Goal: Task Accomplishment & Management: Manage account settings

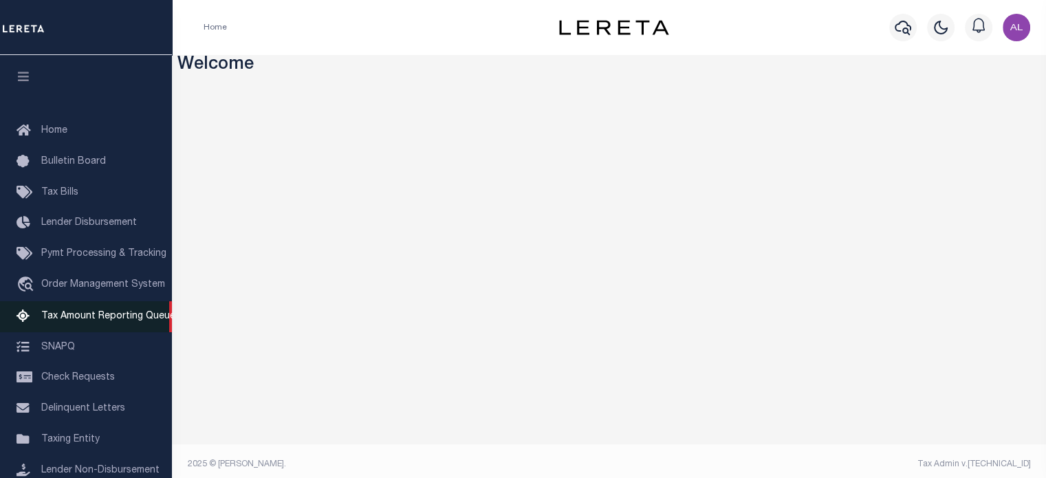
click at [73, 320] on span "Tax Amount Reporting Queue" at bounding box center [108, 316] width 134 height 10
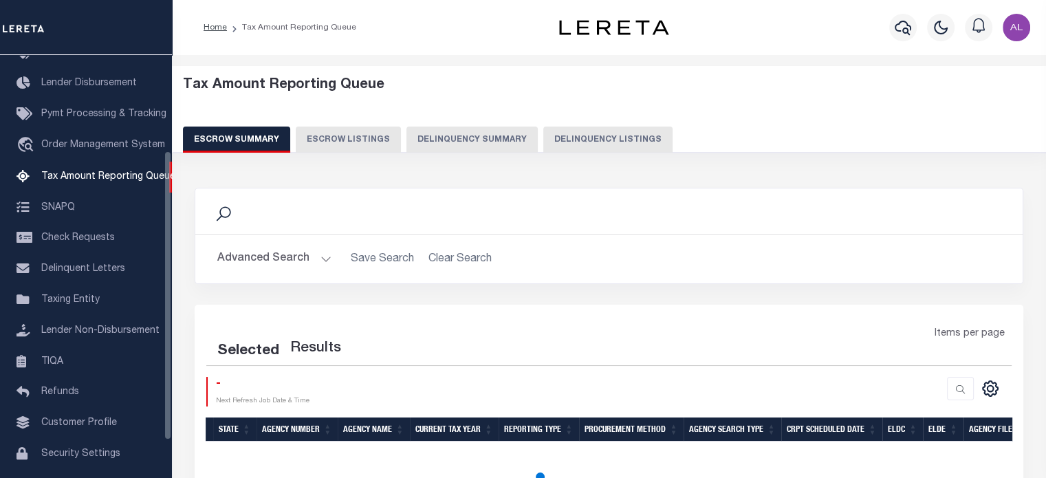
scroll to position [140, 0]
select select "100"
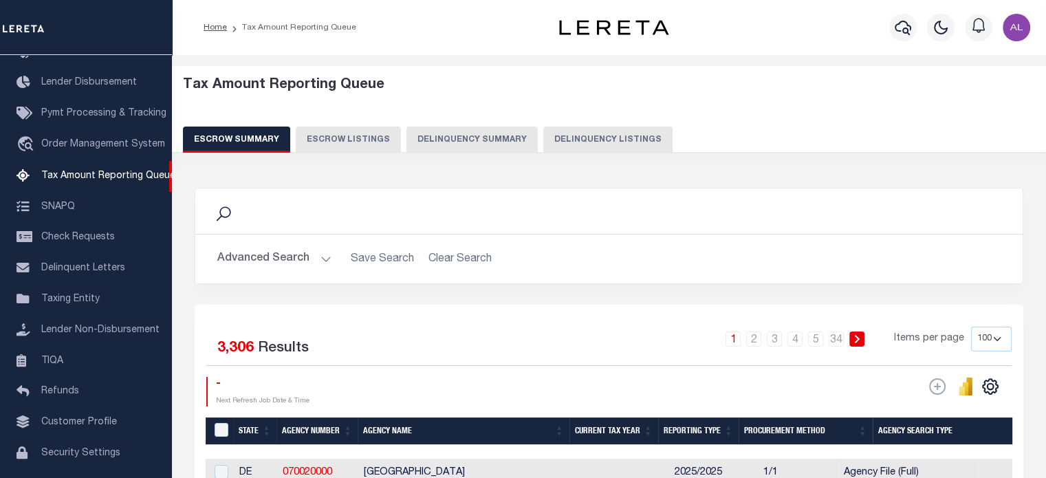
click at [602, 140] on button "Delinquency Listings" at bounding box center [607, 139] width 129 height 26
select select "100"
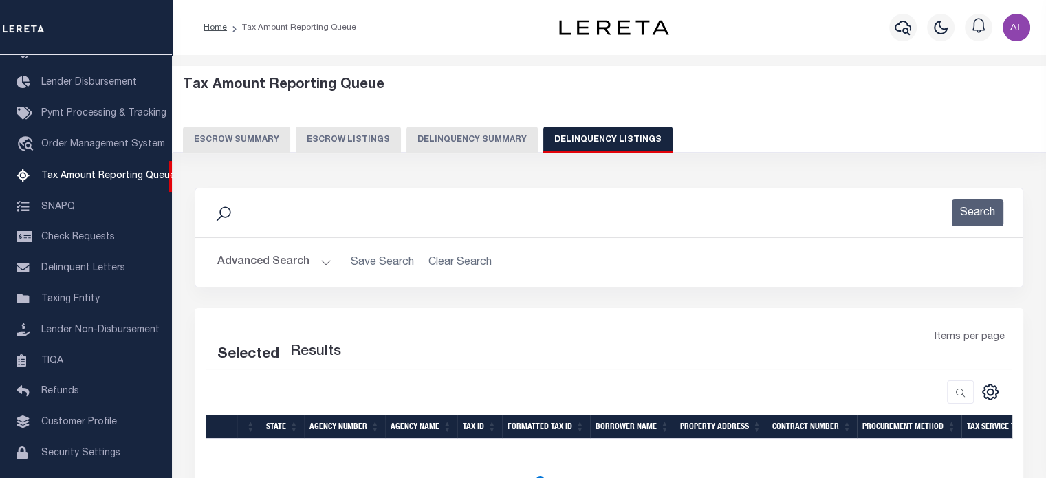
select select "100"
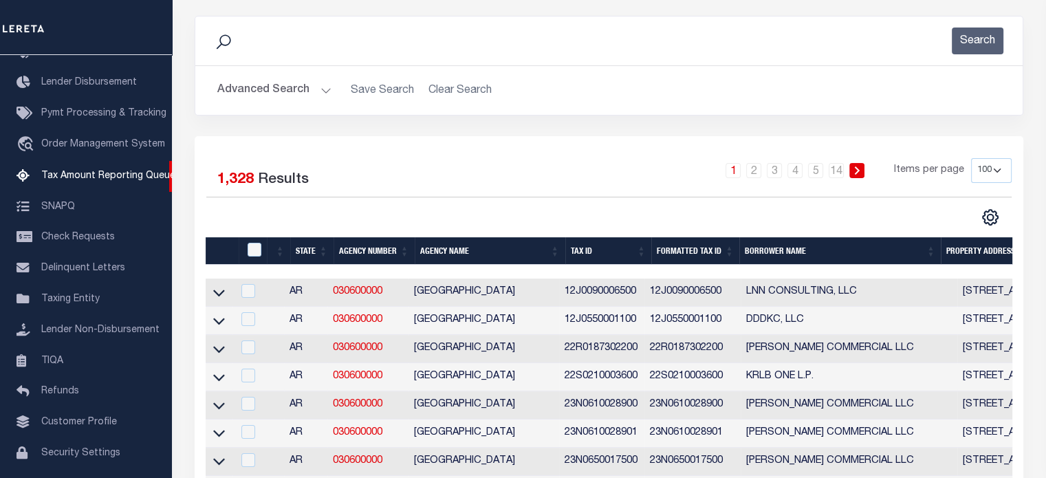
scroll to position [176, 0]
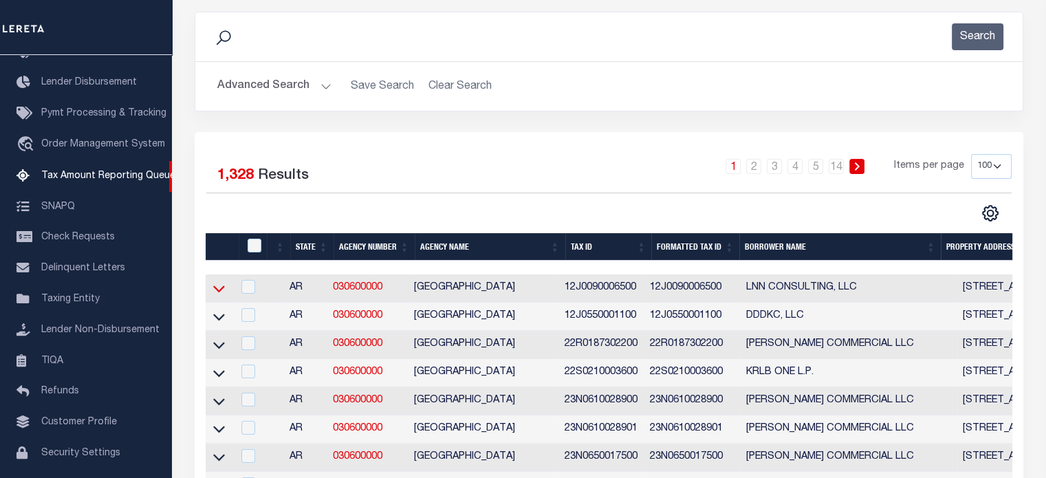
click at [223, 290] on icon at bounding box center [219, 288] width 12 height 14
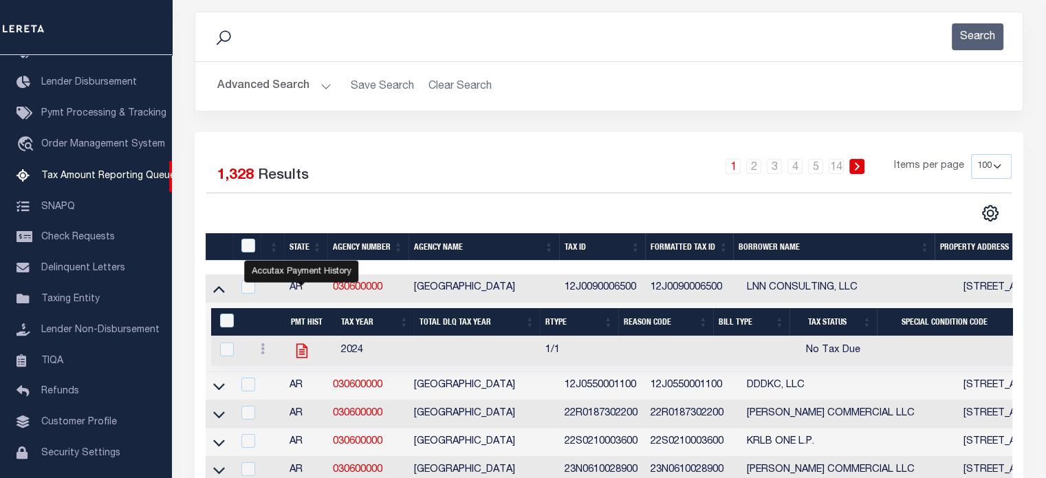
click at [297, 349] on icon "" at bounding box center [302, 351] width 18 height 18
checkbox input "true"
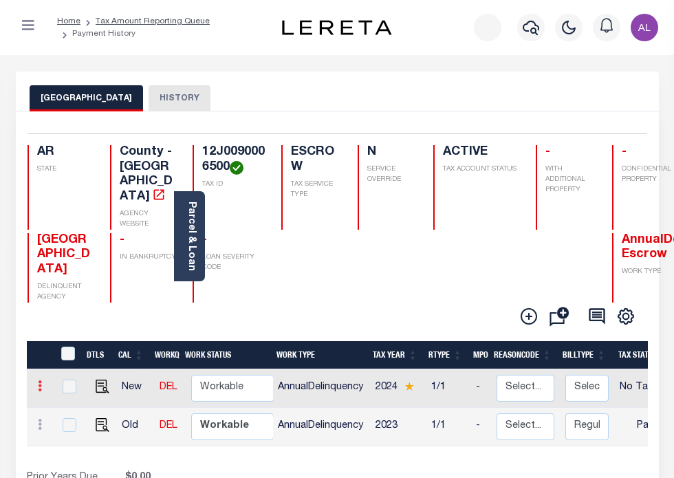
click at [42, 384] on icon at bounding box center [40, 385] width 4 height 11
click at [129, 406] on img at bounding box center [122, 410] width 14 height 14
select select "NTX"
type input "$0.00"
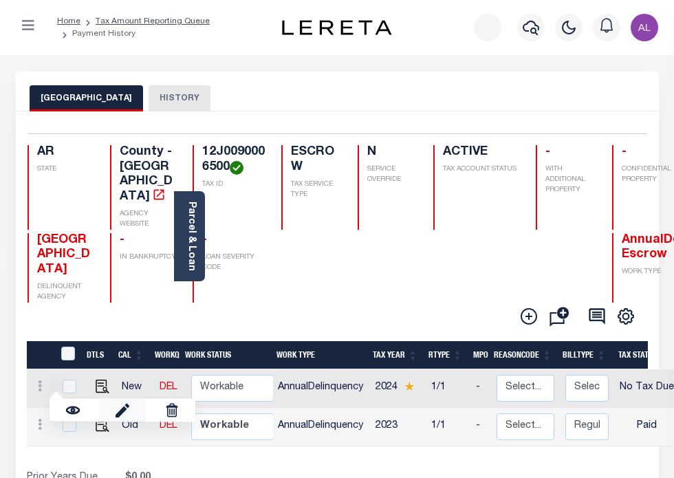
type input "10/14/2025"
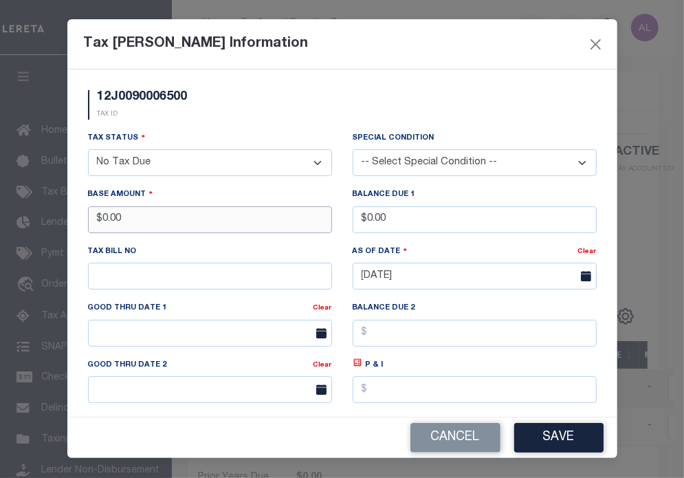
drag, startPoint x: 175, startPoint y: 225, endPoint x: 12, endPoint y: 207, distance: 164.0
click at [12, 207] on div "Tax Bill Amount Information 12J0090006500 TAX ID Installment: TaxID: 12J0090006…" at bounding box center [342, 239] width 684 height 478
click at [564, 437] on button "Save" at bounding box center [558, 438] width 89 height 30
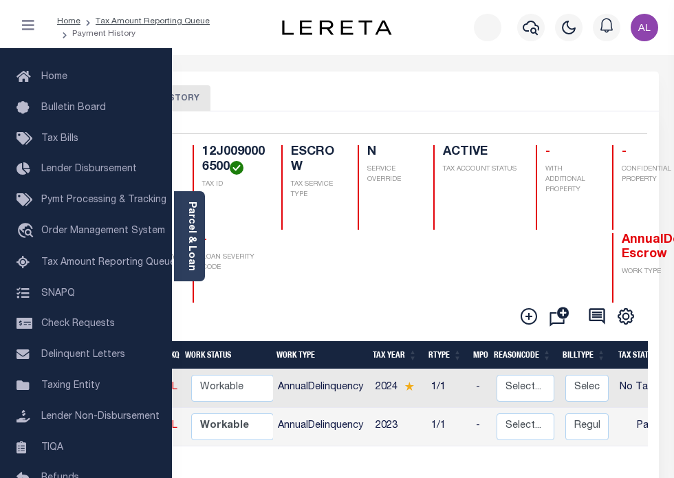
click at [42, 381] on icon at bounding box center [40, 385] width 4 height 11
click at [146, 404] on link at bounding box center [122, 410] width 47 height 23
select select "NTX"
type input "$0.00"
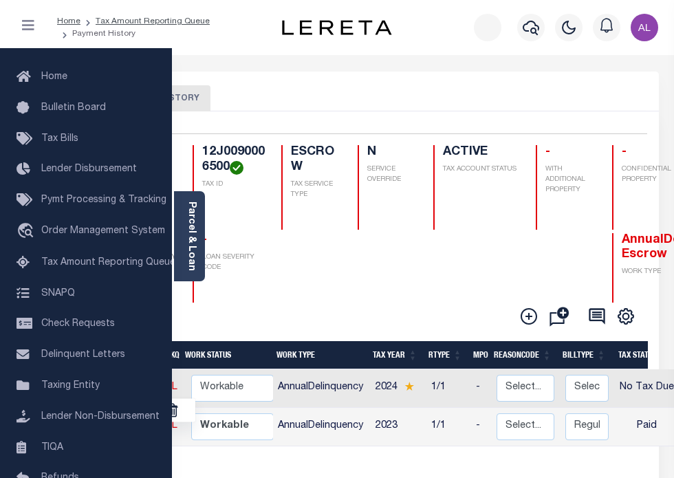
type input "10/14/2025"
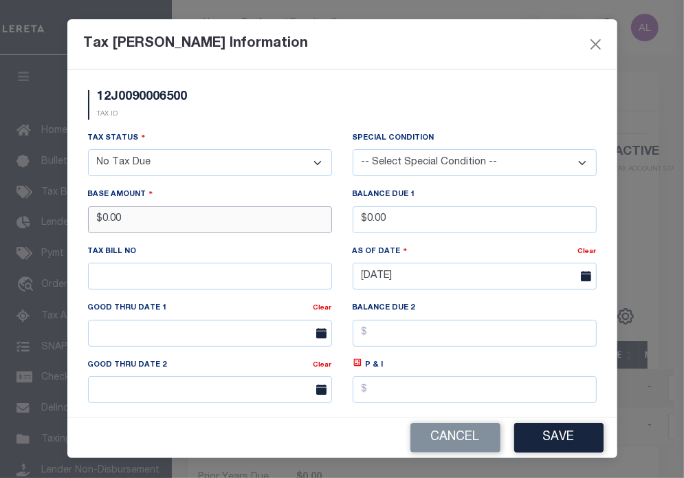
drag, startPoint x: 162, startPoint y: 214, endPoint x: 5, endPoint y: 229, distance: 158.1
click at [5, 229] on div "Tax [PERSON_NAME] Information 12J0090006500 TAX ID Installment: TaxID: 12J00900…" at bounding box center [342, 239] width 684 height 478
click at [553, 441] on button "Save" at bounding box center [558, 438] width 89 height 30
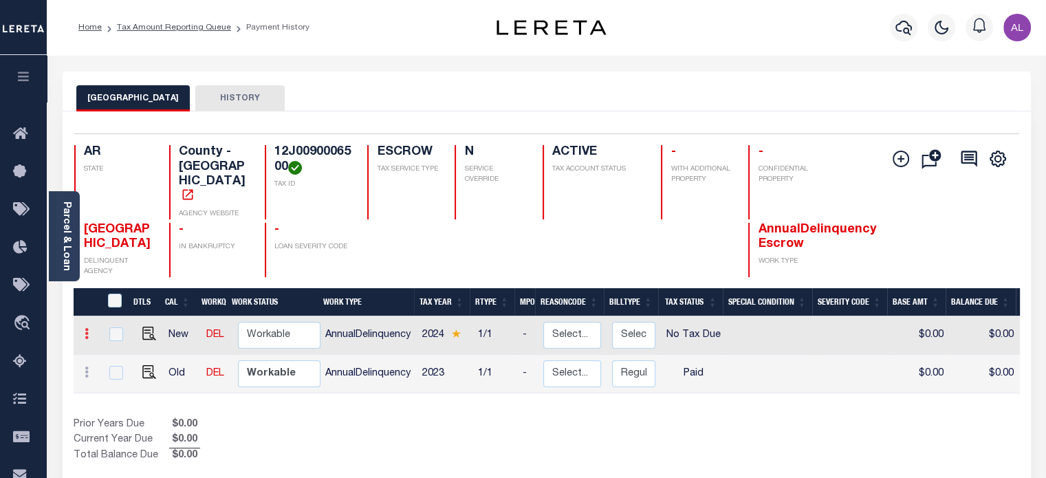
click at [87, 328] on icon at bounding box center [87, 333] width 4 height 11
click at [179, 346] on link at bounding box center [169, 357] width 47 height 23
select select "NTX"
type input "$0.00"
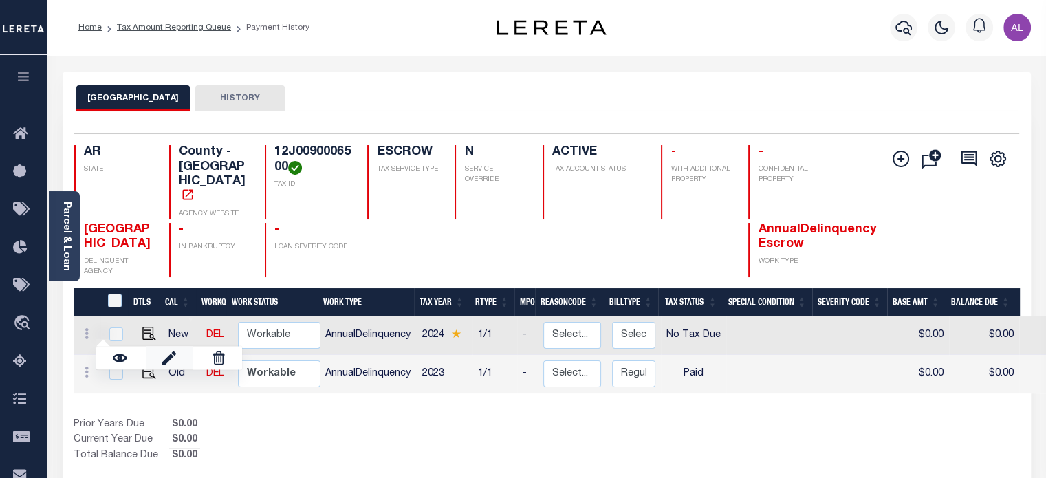
type input "[DATE]"
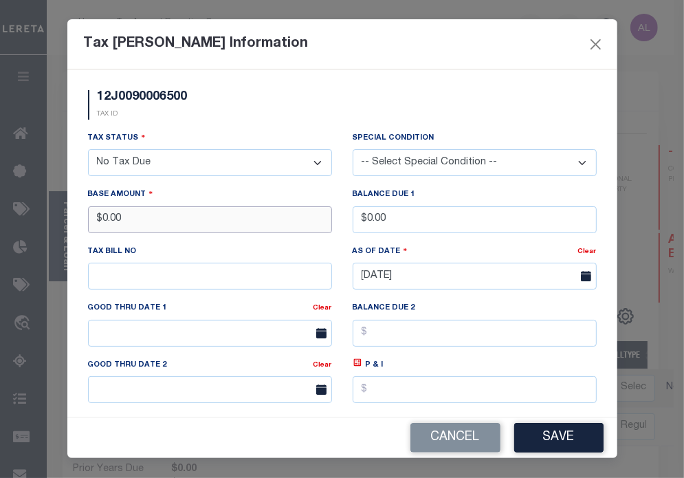
drag, startPoint x: 166, startPoint y: 219, endPoint x: 0, endPoint y: 219, distance: 165.7
click at [0, 219] on div "Tax [PERSON_NAME] Information 12J0090006500 TAX ID Installment: TaxID: 12J00900…" at bounding box center [342, 239] width 684 height 478
click at [547, 443] on button "Save" at bounding box center [558, 438] width 89 height 30
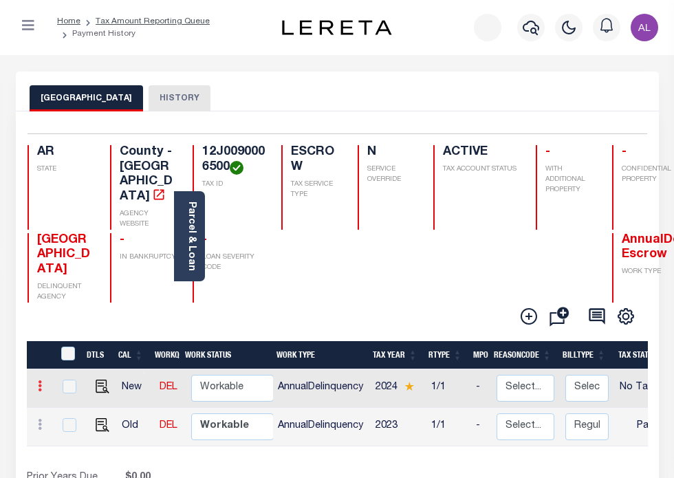
click at [42, 384] on icon at bounding box center [40, 385] width 4 height 11
click at [129, 406] on img at bounding box center [122, 410] width 14 height 14
select select "NTX"
type input "$0.00"
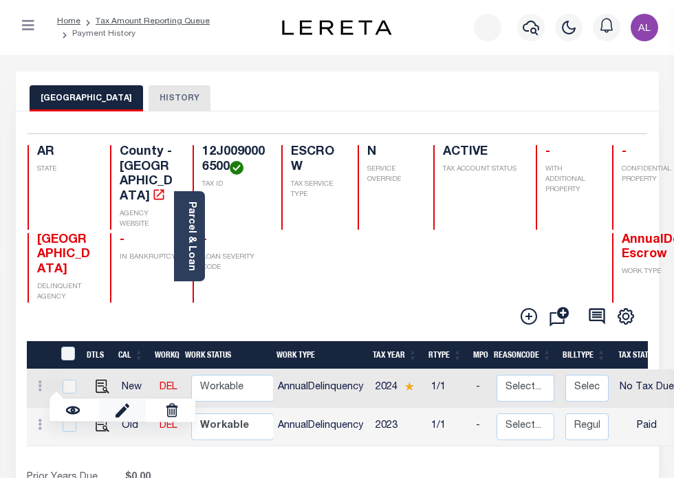
type input "[DATE]"
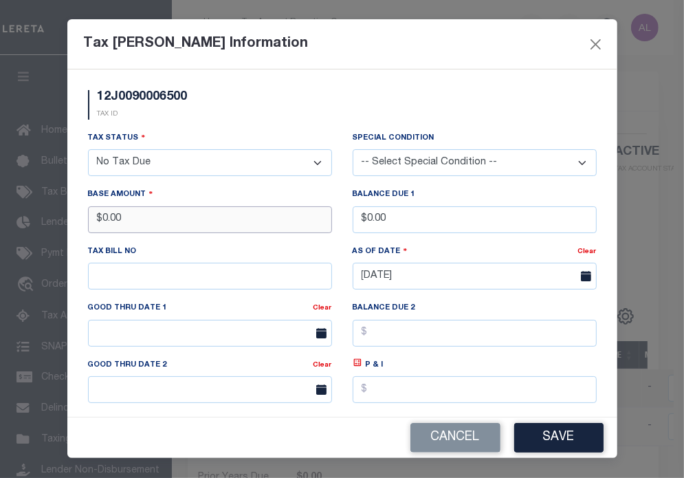
drag, startPoint x: 154, startPoint y: 224, endPoint x: 0, endPoint y: 224, distance: 154.0
click at [0, 224] on div "Tax [PERSON_NAME] Information 12J0090006500 TAX ID Installment: TaxID: 12J00900…" at bounding box center [342, 239] width 684 height 478
click at [573, 439] on button "Save" at bounding box center [558, 438] width 89 height 30
